Goal: Task Accomplishment & Management: Manage account settings

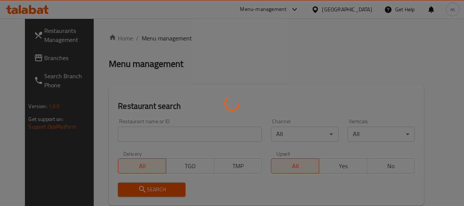
click at [144, 134] on div at bounding box center [232, 103] width 464 height 206
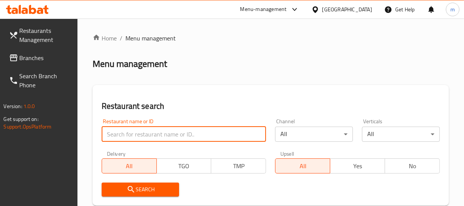
click at [144, 134] on input "search" at bounding box center [184, 134] width 165 height 15
paste input "704371"
type input "704371"
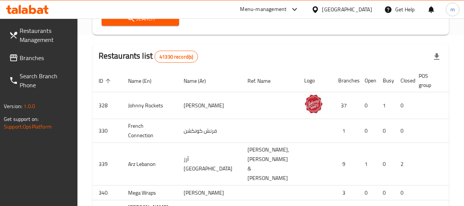
scroll to position [172, 0]
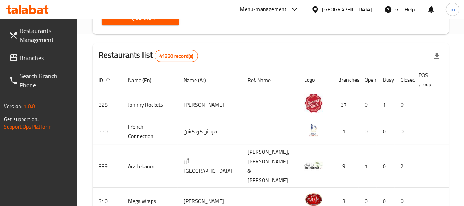
click at [160, 22] on button "Search" at bounding box center [141, 18] width 78 height 14
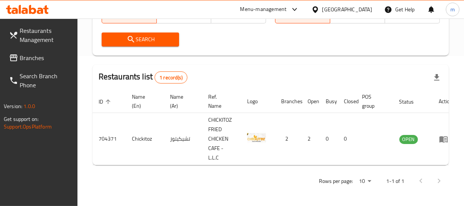
scroll to position [0, 10]
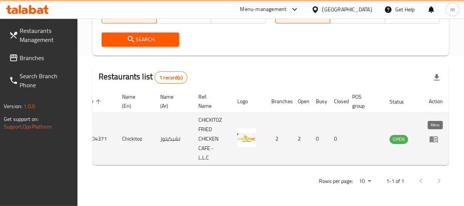
click at [432, 136] on icon "enhanced table" at bounding box center [434, 139] width 8 height 6
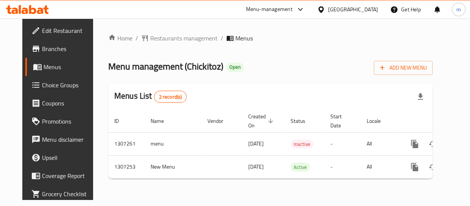
click at [42, 83] on span "Choice Groups" at bounding box center [68, 85] width 53 height 9
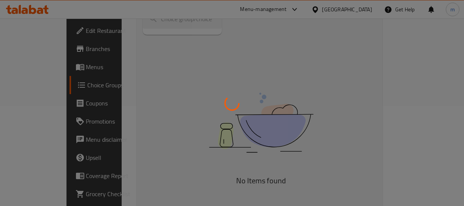
scroll to position [106, 0]
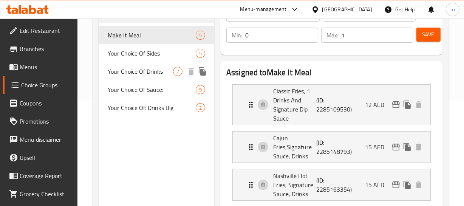
drag, startPoint x: 143, startPoint y: 73, endPoint x: 144, endPoint y: 79, distance: 6.5
click at [143, 73] on span "Your Choice Of Drinks" at bounding box center [140, 71] width 65 height 9
type input "Your Choice Of Drinks"
type input "اختيارك من المشروبات"
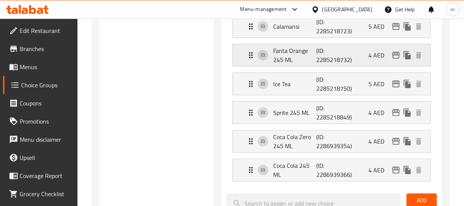
scroll to position [209, 0]
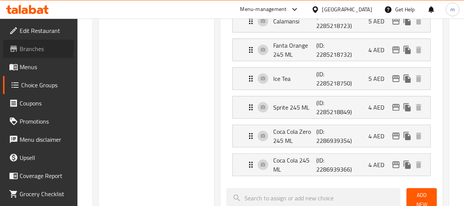
click at [24, 47] on span "Branches" at bounding box center [46, 48] width 52 height 9
